Goal: Task Accomplishment & Management: Manage account settings

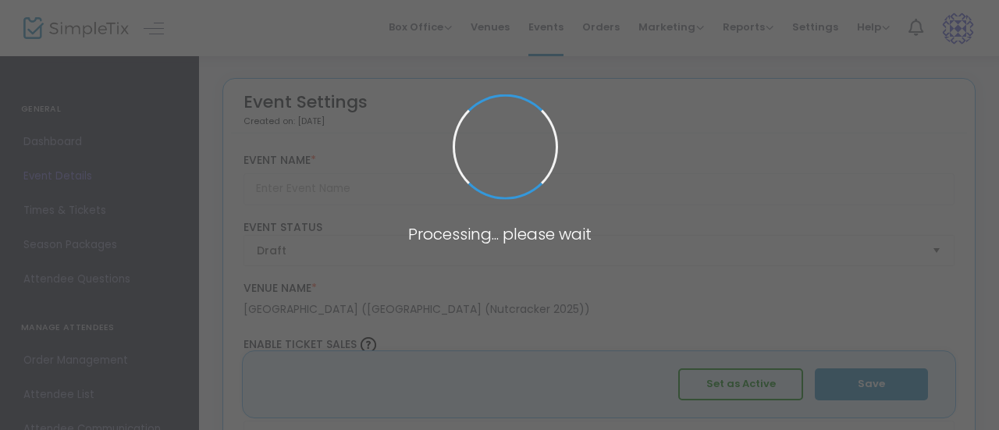
type input "The Nutcracker 2025"
type textarea "Italia Performing Arts is pleased to announce its own student production of the…"
type input "Buy Tickets"
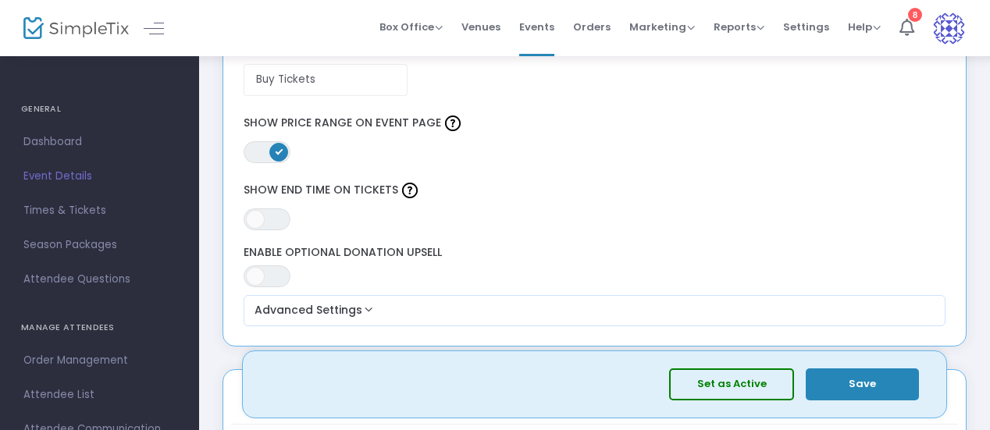
scroll to position [1372, 0]
click at [876, 25] on span "Help" at bounding box center [863, 27] width 33 height 15
click at [870, 23] on span "Help" at bounding box center [863, 27] width 33 height 15
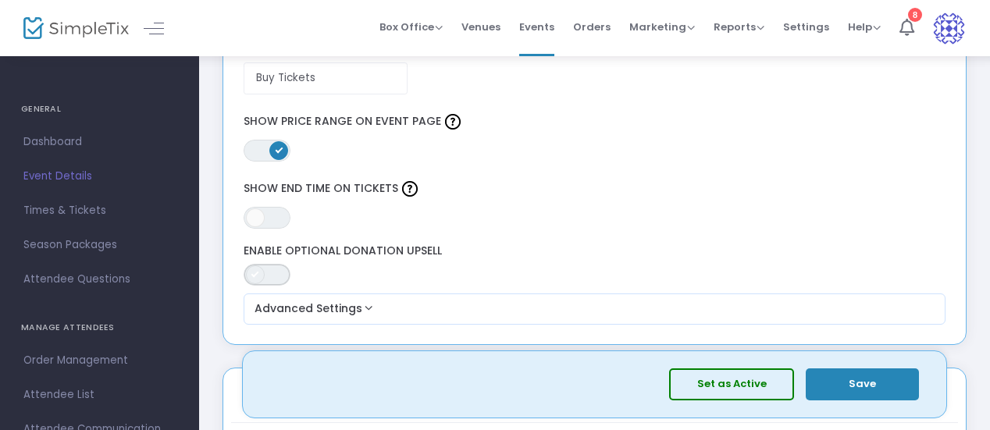
click at [270, 273] on span "ON OFF" at bounding box center [266, 275] width 47 height 22
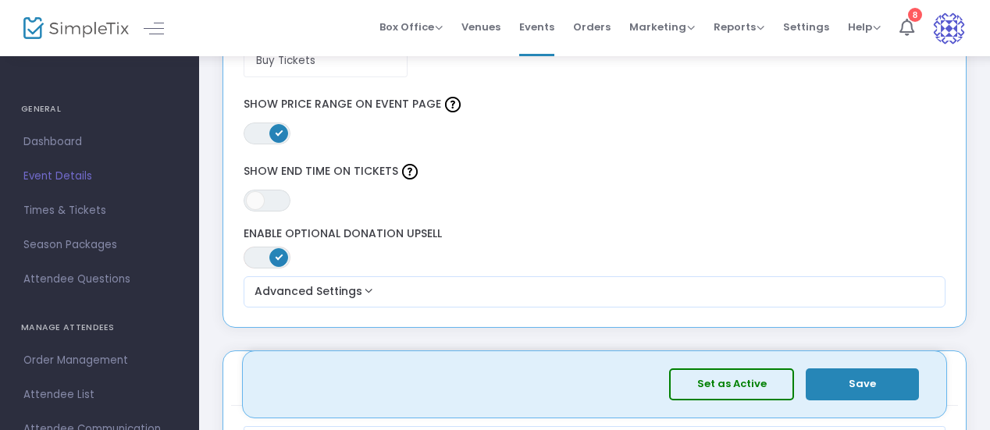
scroll to position [1390, 0]
click at [862, 24] on span "Help" at bounding box center [863, 27] width 33 height 15
click at [875, 49] on li "View Docs" at bounding box center [904, 52] width 115 height 30
